Goal: Task Accomplishment & Management: Manage account settings

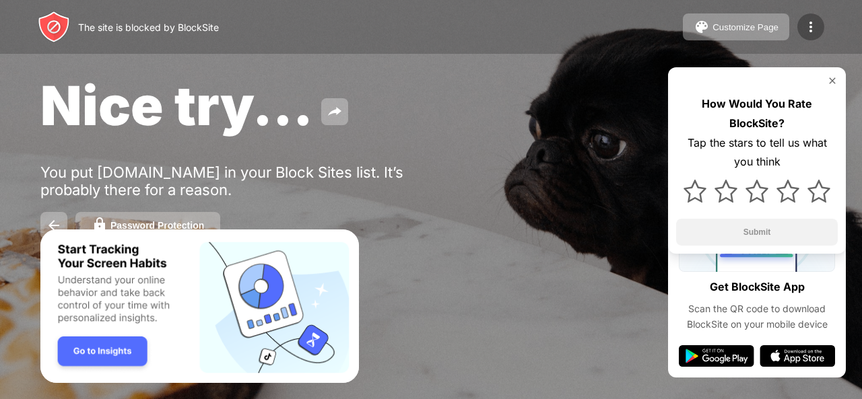
click at [819, 18] on div at bounding box center [810, 26] width 27 height 27
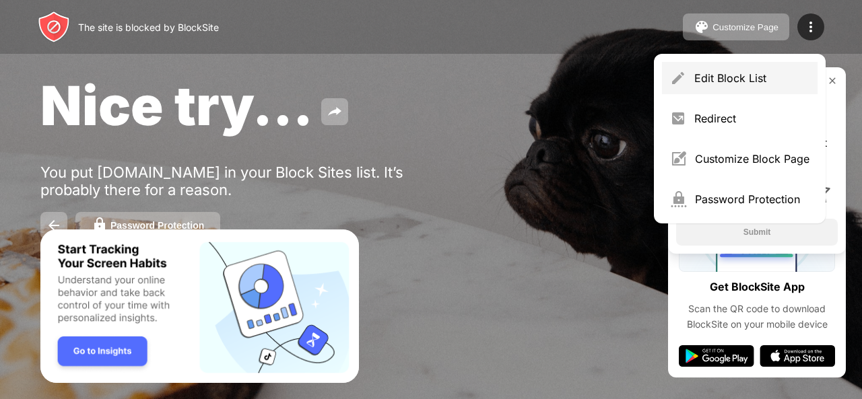
click at [752, 72] on div "Edit Block List" at bounding box center [751, 77] width 115 height 13
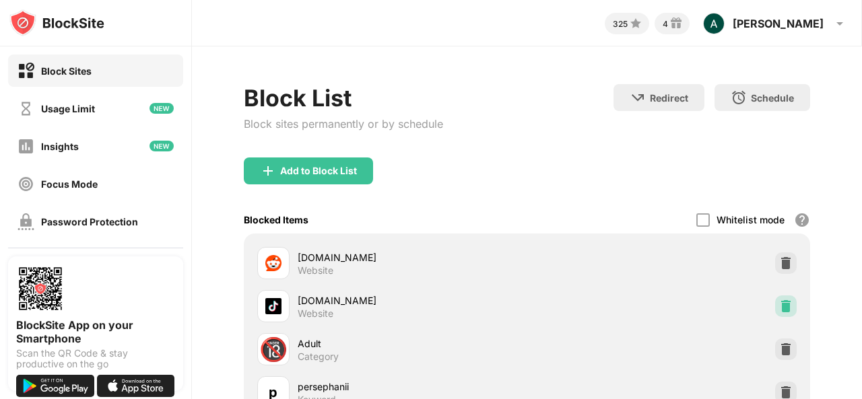
click at [779, 302] on img at bounding box center [785, 306] width 13 height 13
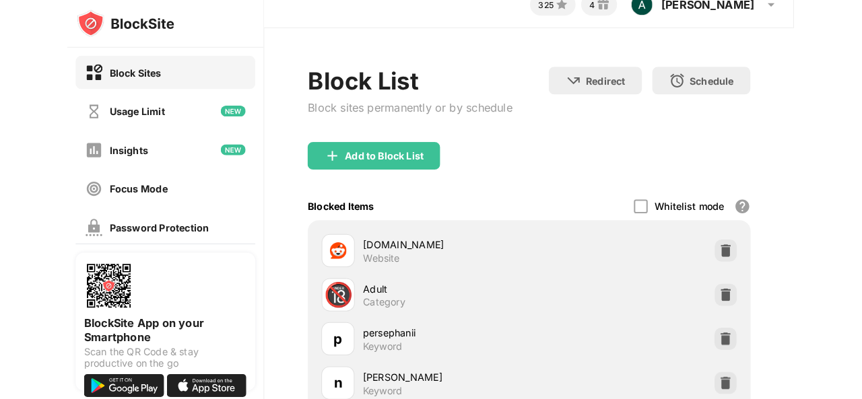
scroll to position [106, 0]
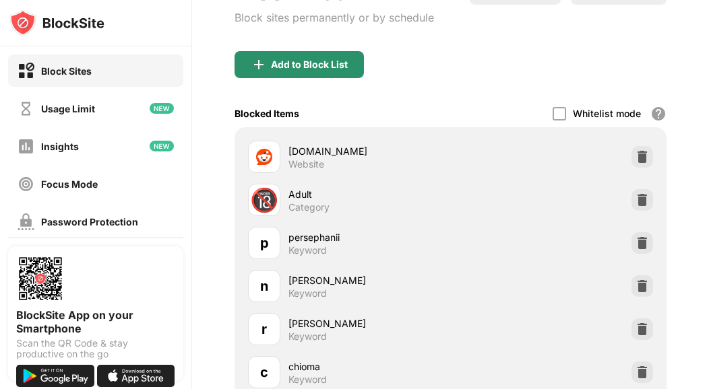
click at [313, 71] on div "Add to Block List" at bounding box center [298, 64] width 129 height 27
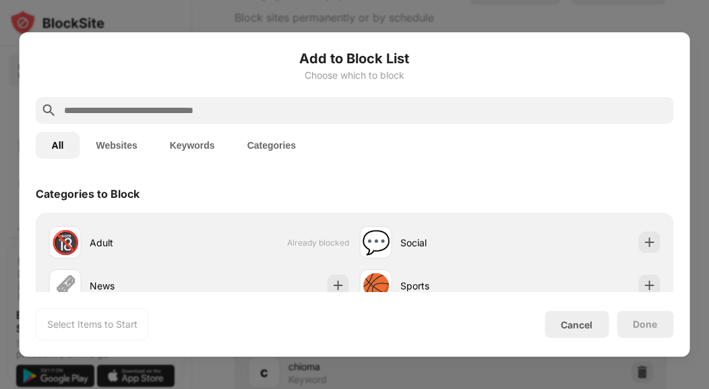
click at [230, 117] on input "text" at bounding box center [366, 110] width 606 height 16
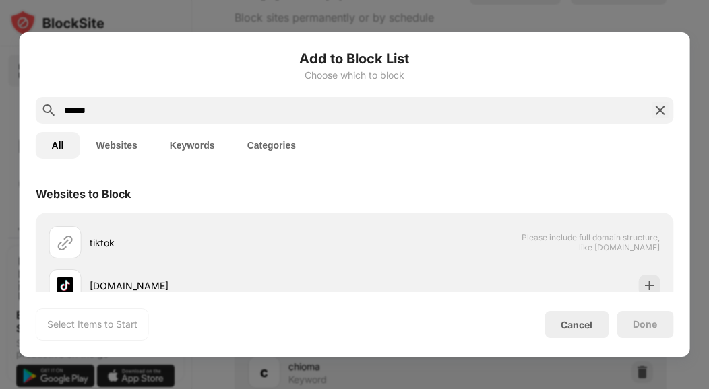
type input "******"
click at [701, 76] on div at bounding box center [354, 194] width 709 height 389
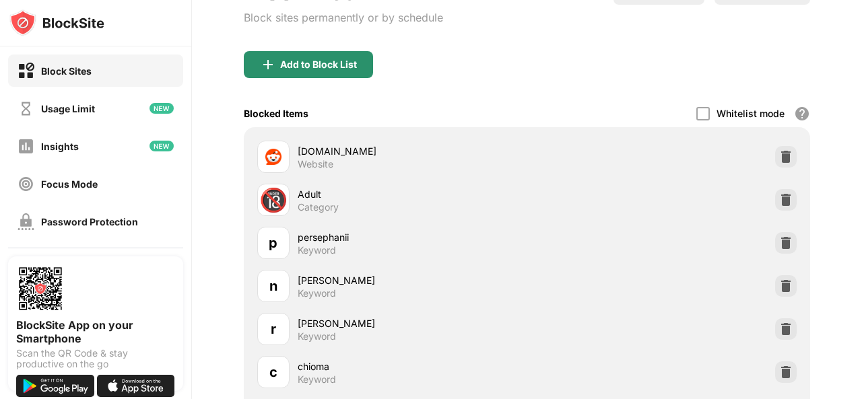
click at [303, 73] on div "Add to Block List" at bounding box center [308, 64] width 129 height 27
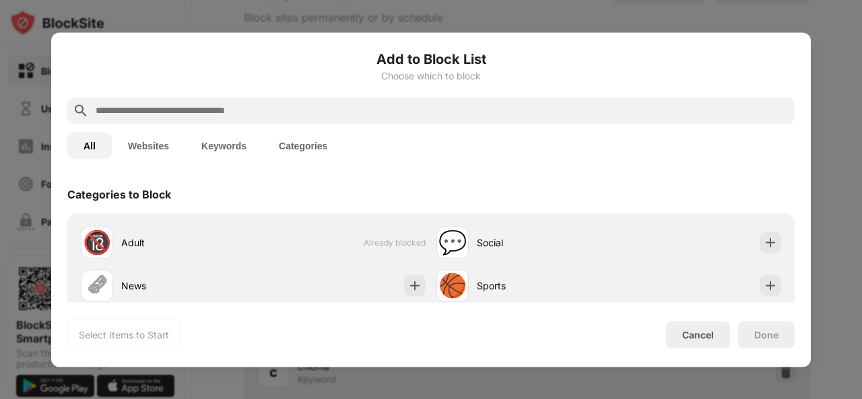
click at [280, 110] on input "text" at bounding box center [441, 110] width 695 height 16
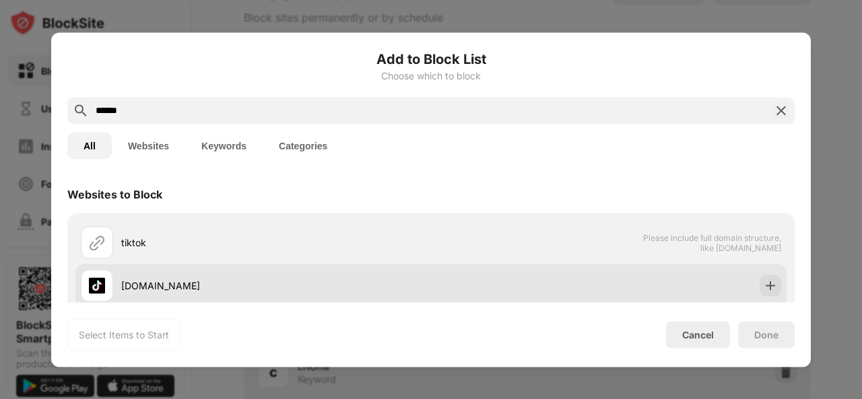
type input "******"
click at [205, 280] on div "[DOMAIN_NAME]" at bounding box center [276, 286] width 310 height 14
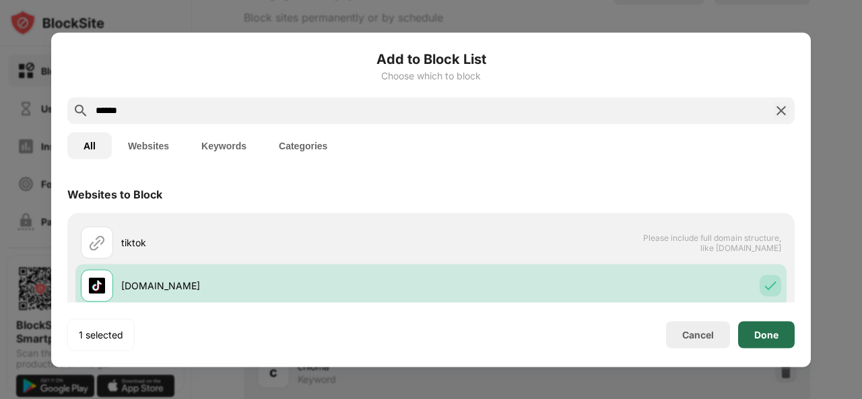
click at [755, 329] on div "Done" at bounding box center [766, 334] width 24 height 11
